Goal: Book appointment/travel/reservation

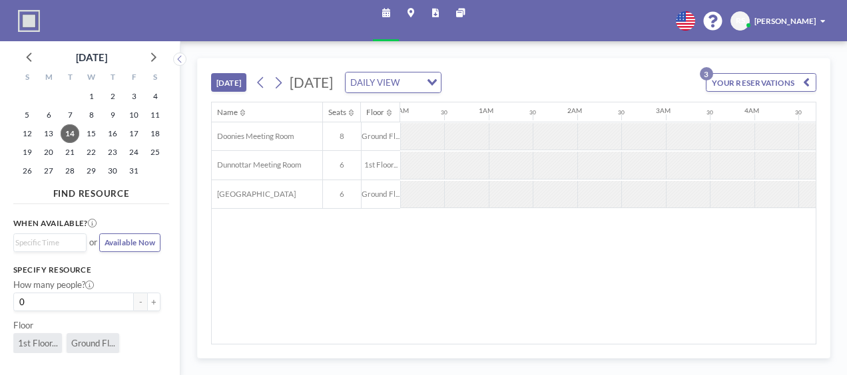
scroll to position [0, 865]
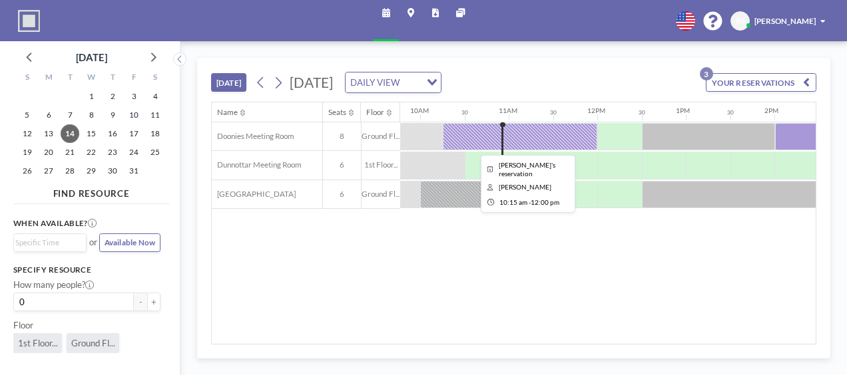
click at [528, 140] on div at bounding box center [520, 137] width 155 height 28
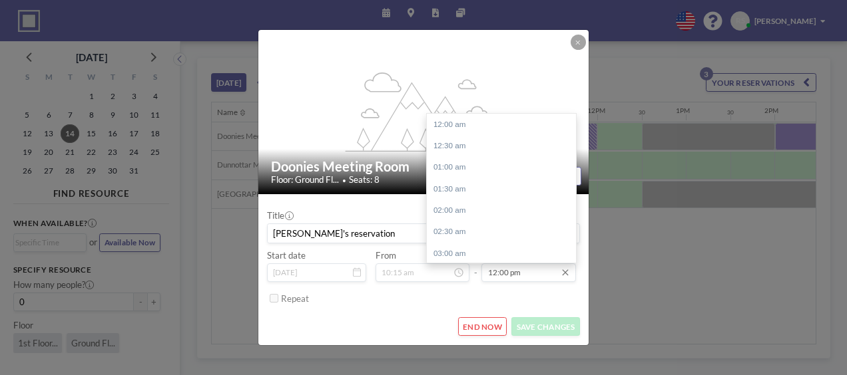
scroll to position [516, 0]
click at [496, 274] on input "12:00 pm" at bounding box center [528, 273] width 94 height 19
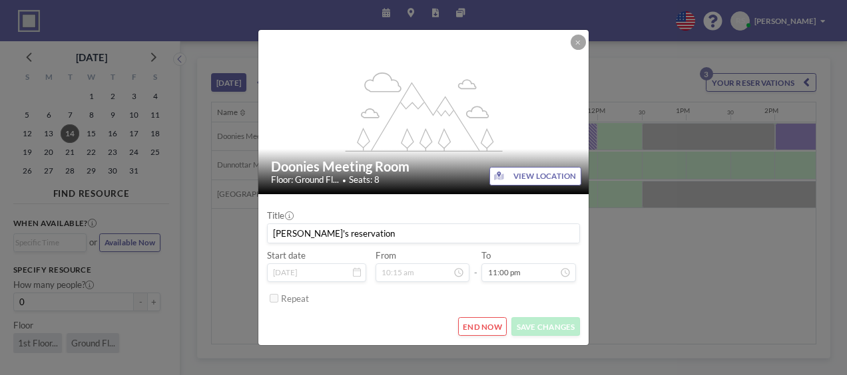
type input "11:00 pm"
click at [403, 313] on form "Title [PERSON_NAME]'s reservation Start date [DATE] From 10:15 am - To 11:00 pm…" at bounding box center [423, 269] width 331 height 150
click at [550, 331] on button "SAVE CHANGES" at bounding box center [545, 326] width 69 height 19
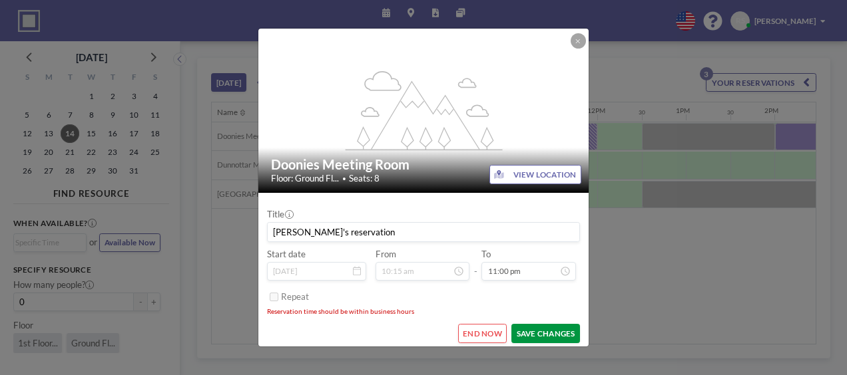
click at [530, 331] on button "SAVE CHANGES" at bounding box center [545, 333] width 69 height 19
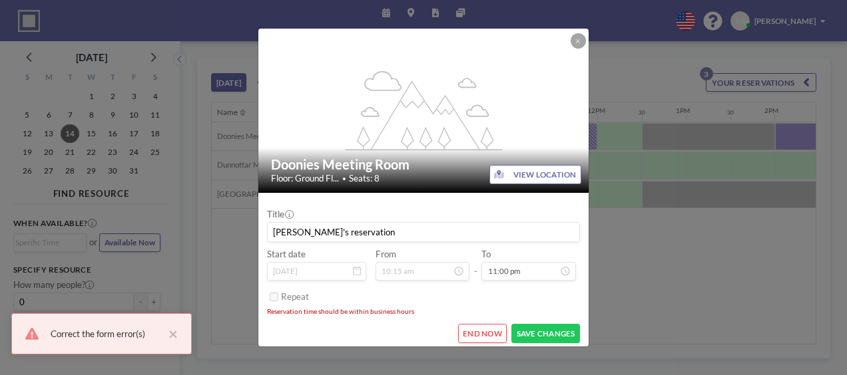
click at [479, 297] on div "Repeat" at bounding box center [430, 298] width 299 height 20
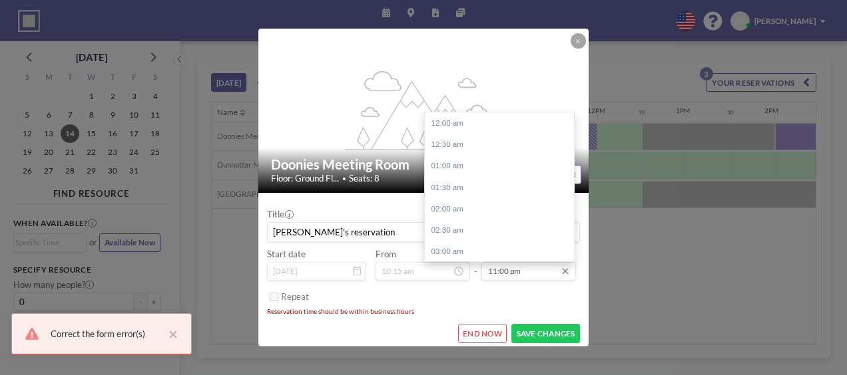
scroll to position [904, 0]
click at [443, 206] on div "11:00 pm" at bounding box center [503, 207] width 156 height 21
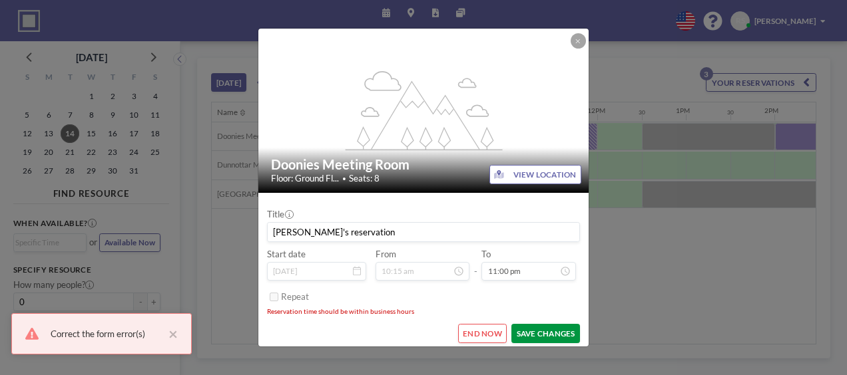
click at [540, 334] on button "SAVE CHANGES" at bounding box center [545, 333] width 69 height 19
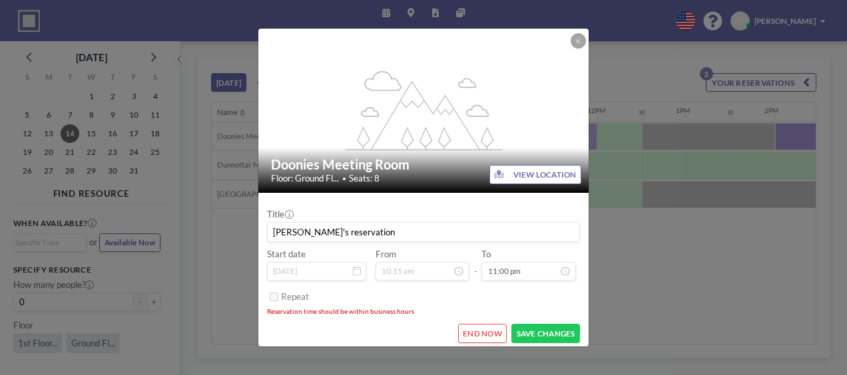
click at [426, 304] on div "Repeat" at bounding box center [430, 298] width 299 height 20
click at [475, 331] on button "END NOW" at bounding box center [482, 333] width 49 height 19
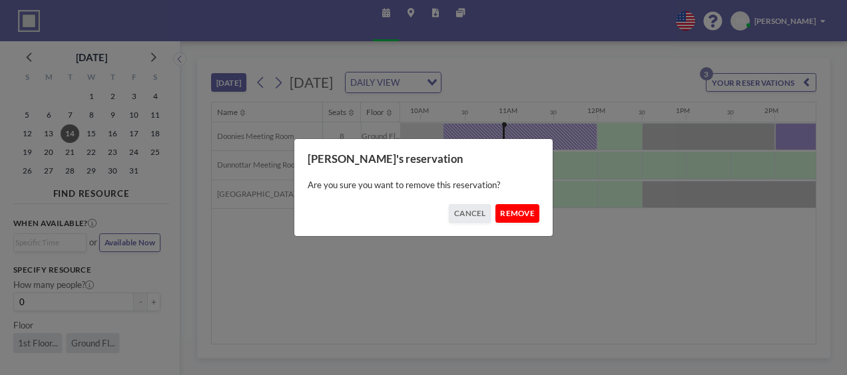
click at [512, 212] on button "REMOVE" at bounding box center [517, 213] width 45 height 19
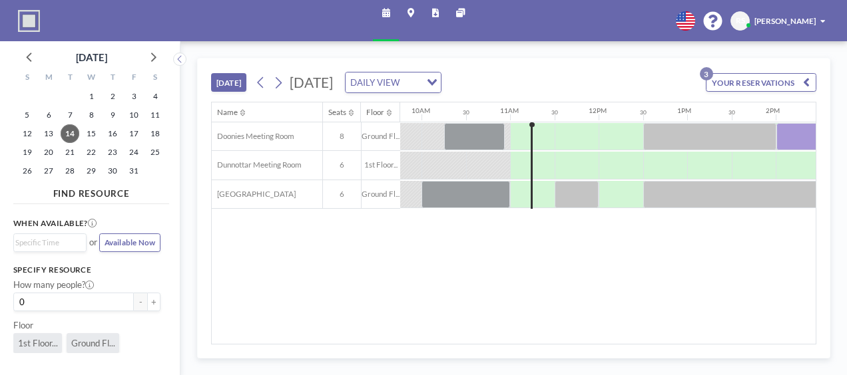
scroll to position [0, 865]
click at [277, 82] on icon at bounding box center [278, 83] width 11 height 17
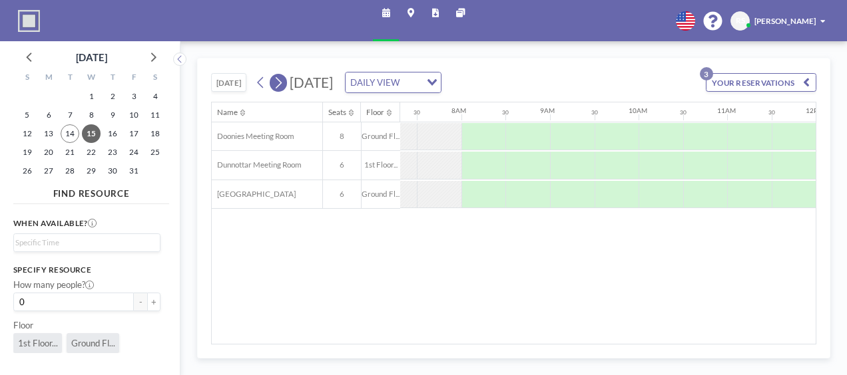
scroll to position [0, 649]
click at [277, 82] on icon at bounding box center [278, 83] width 11 height 17
